Goal: Transaction & Acquisition: Purchase product/service

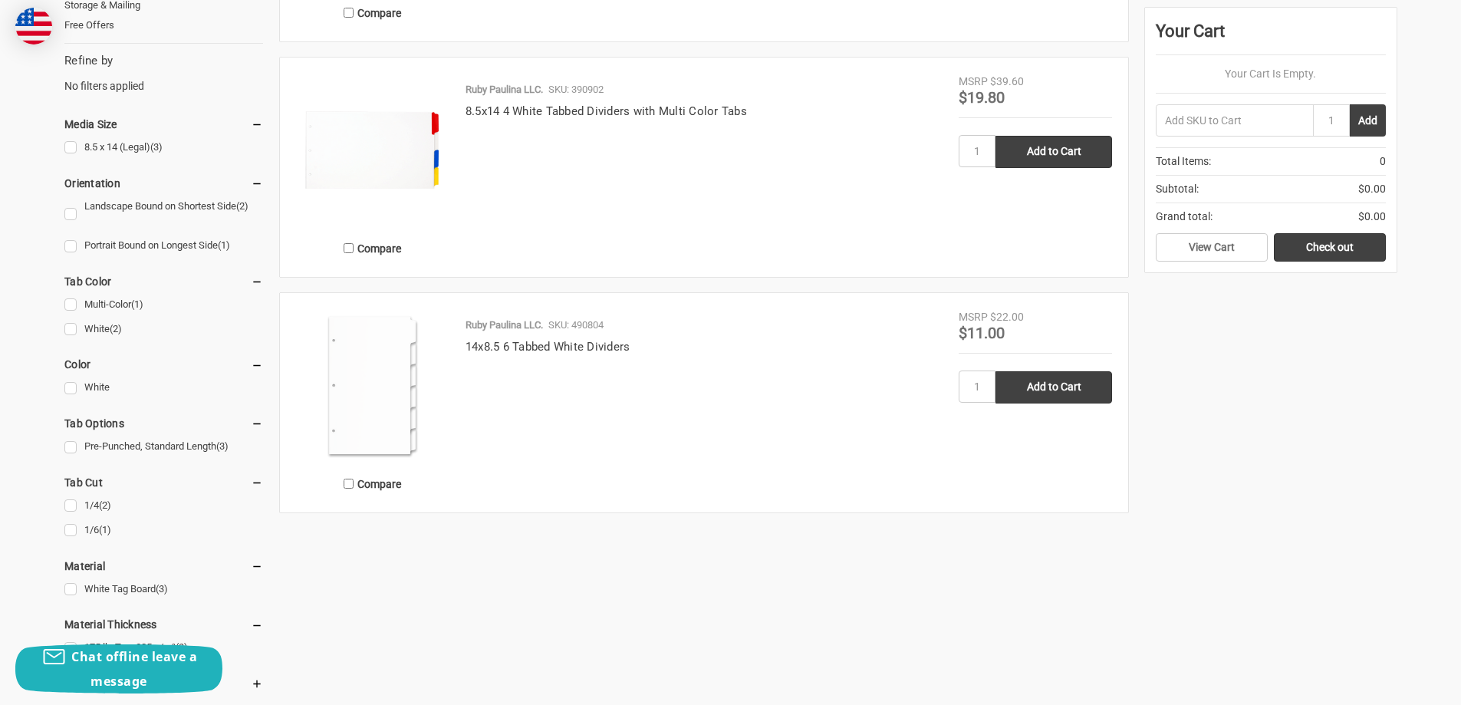
scroll to position [537, 0]
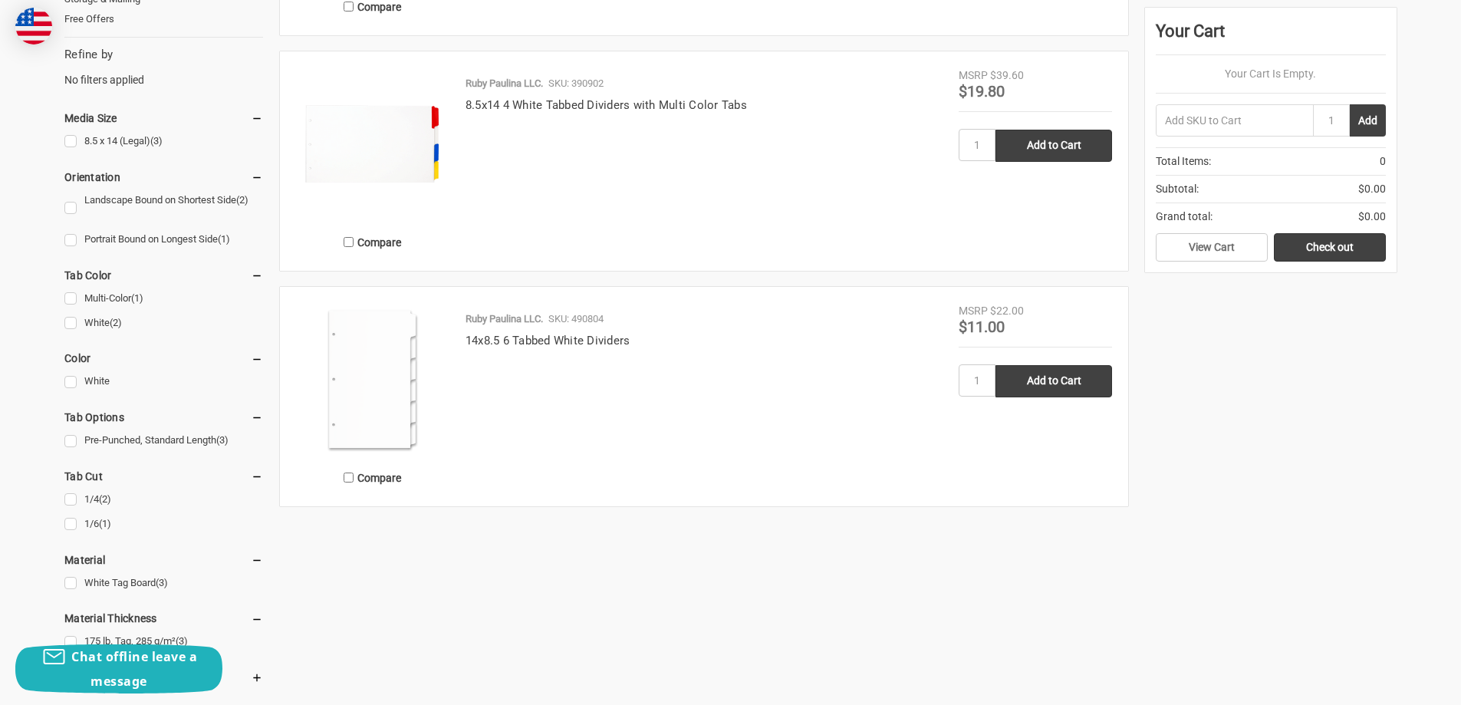
click at [387, 358] on img at bounding box center [372, 379] width 153 height 153
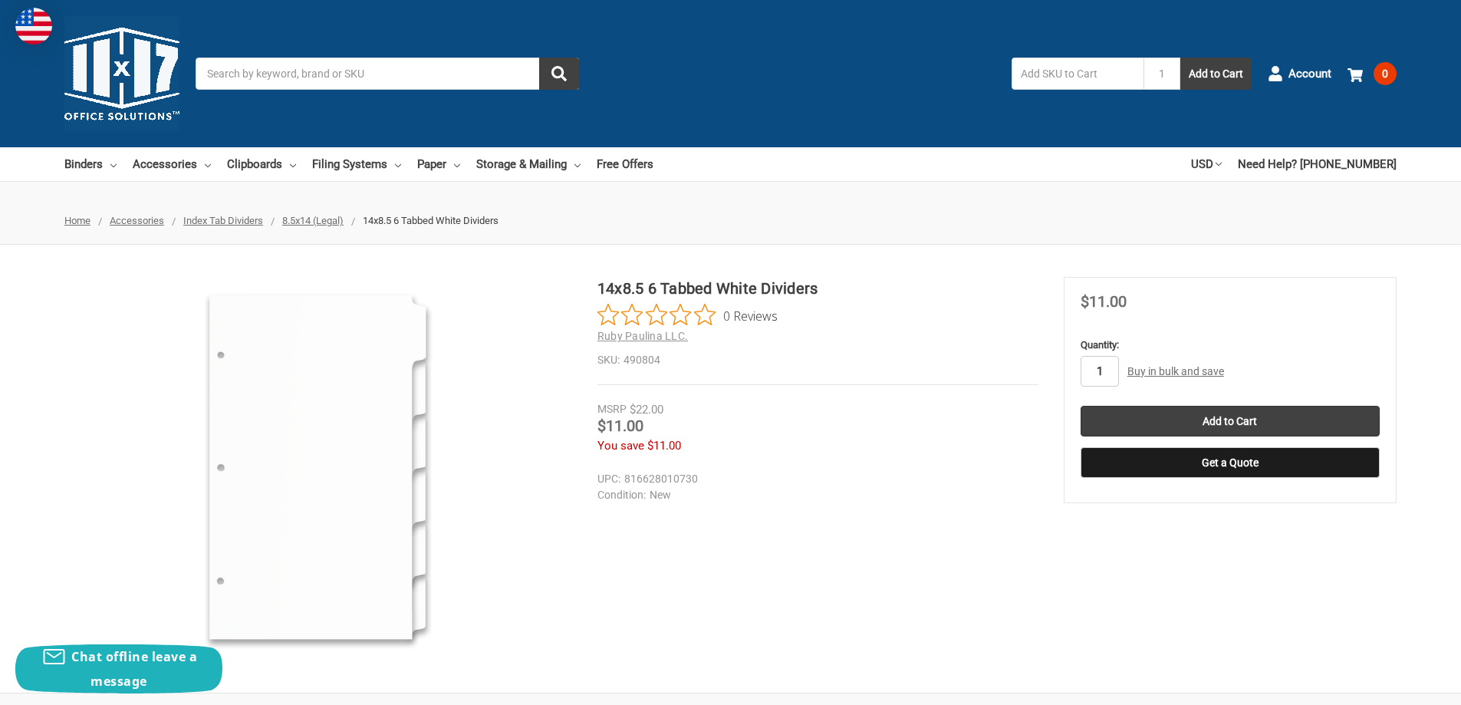
click at [1106, 377] on input "1" at bounding box center [1100, 371] width 38 height 31
click at [1106, 367] on input "1" at bounding box center [1100, 371] width 38 height 31
click at [1103, 369] on input "1" at bounding box center [1100, 371] width 38 height 31
type input "6"
click at [986, 427] on div "Price Now $11.00" at bounding box center [818, 427] width 441 height 19
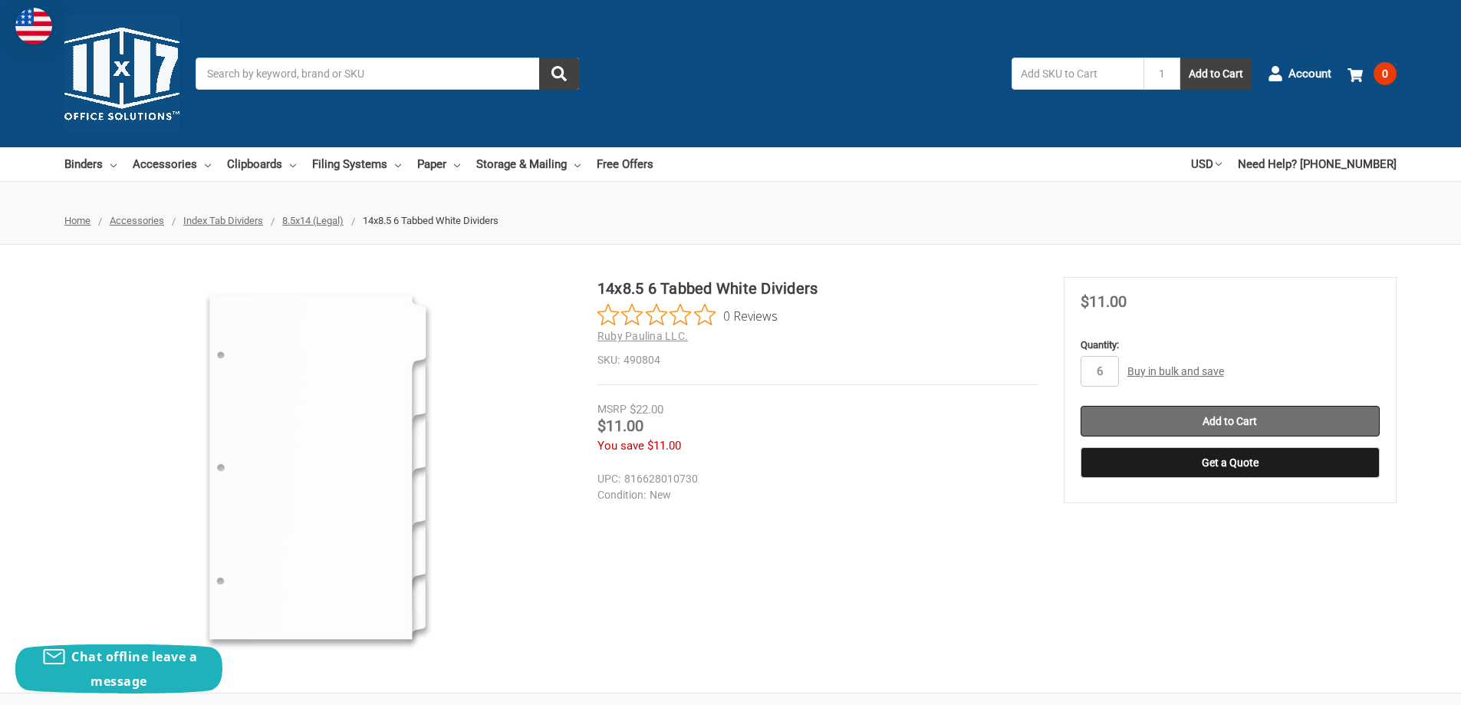
click at [1241, 429] on input "Add to Cart" at bounding box center [1230, 421] width 299 height 31
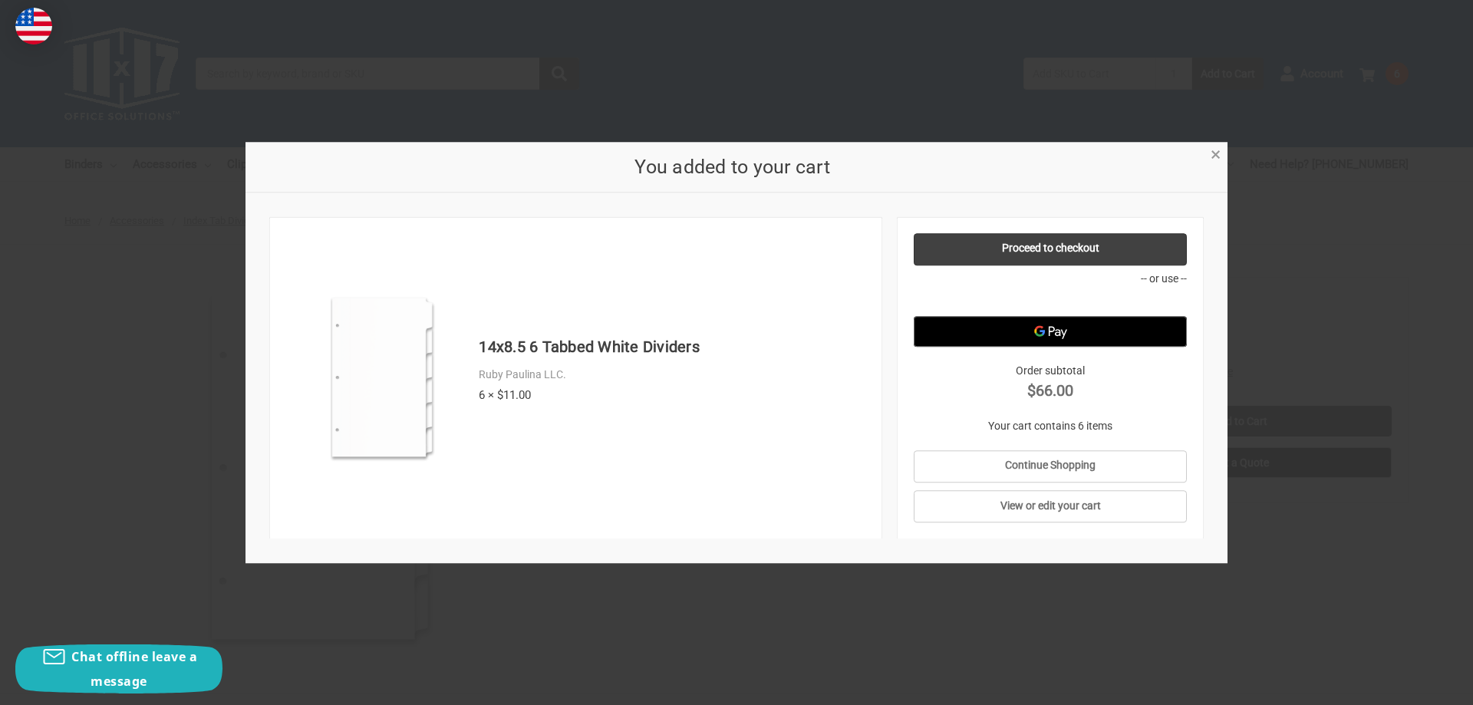
click at [1220, 155] on span "×" at bounding box center [1216, 155] width 10 height 22
